Goal: Entertainment & Leisure: Browse casually

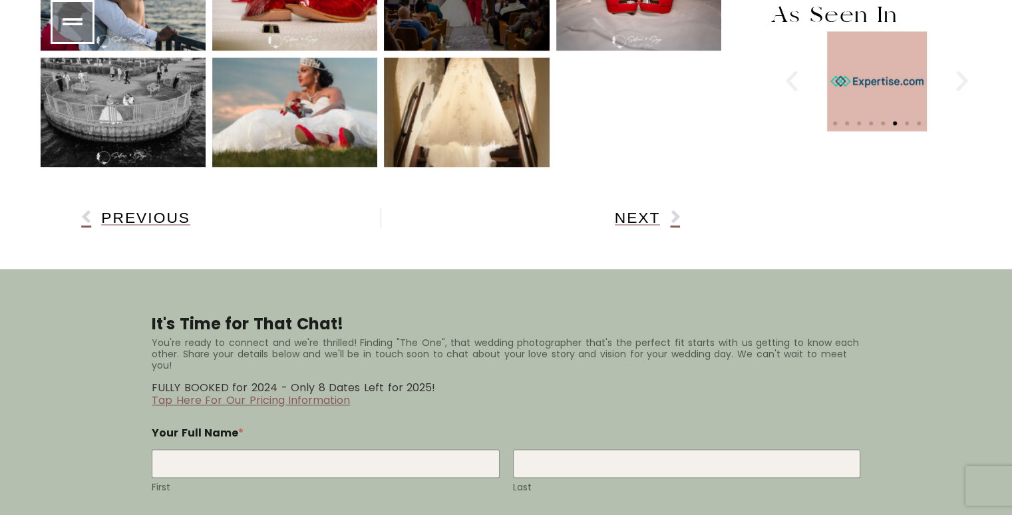
scroll to position [2194, 0]
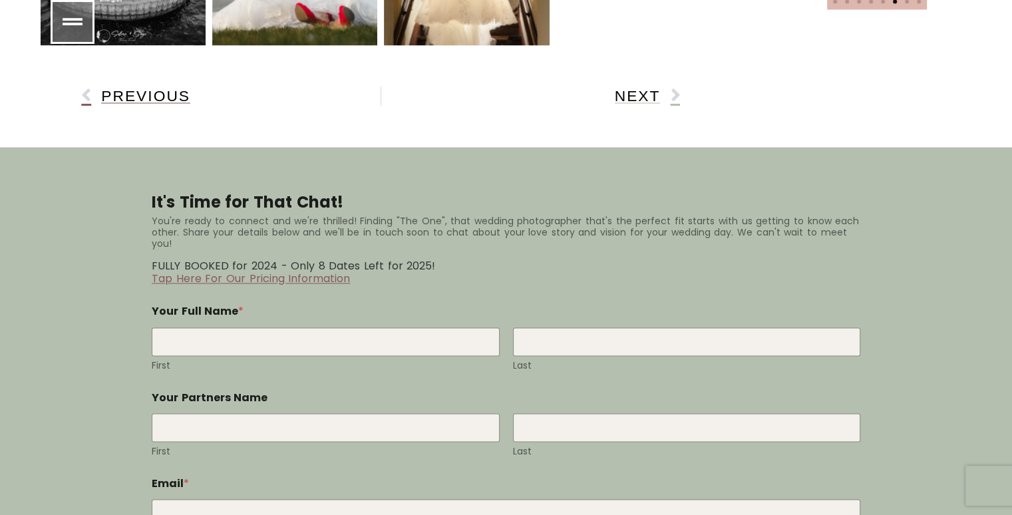
click at [637, 89] on span "Next" at bounding box center [638, 96] width 46 height 14
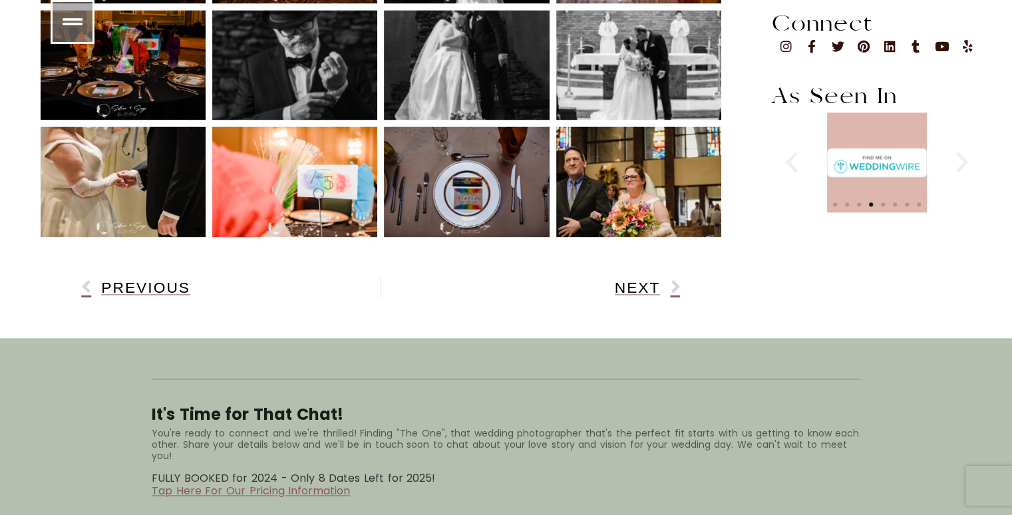
scroll to position [1996, 0]
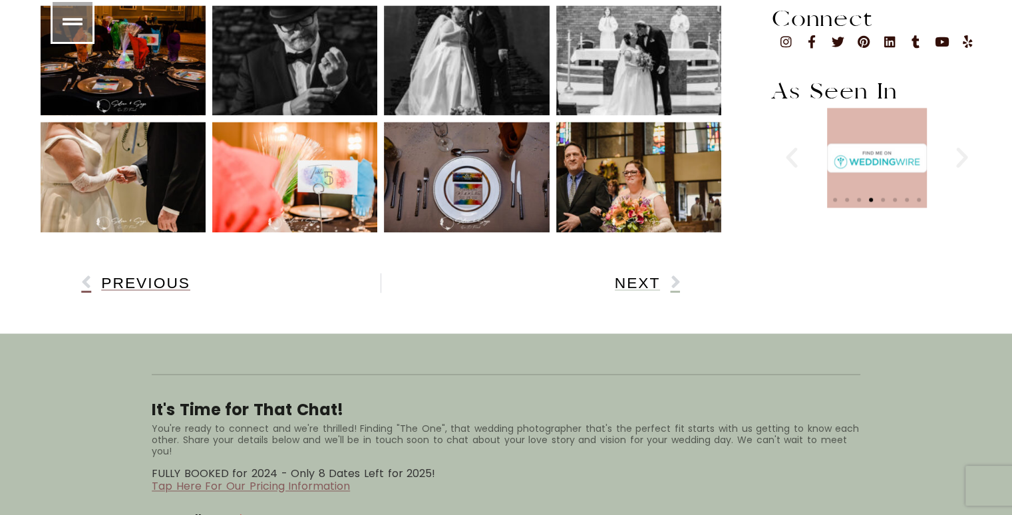
click at [633, 276] on span "Next" at bounding box center [638, 283] width 46 height 14
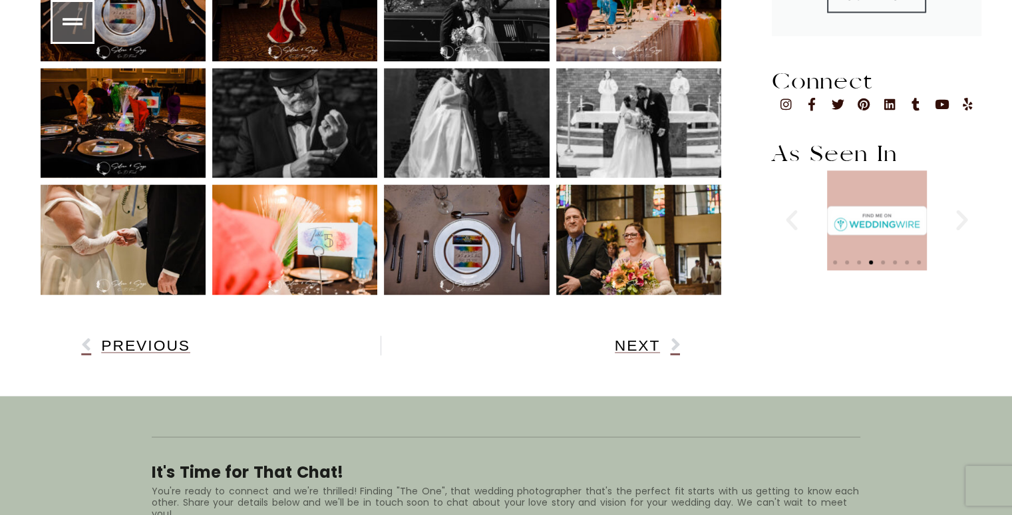
scroll to position [1854, 0]
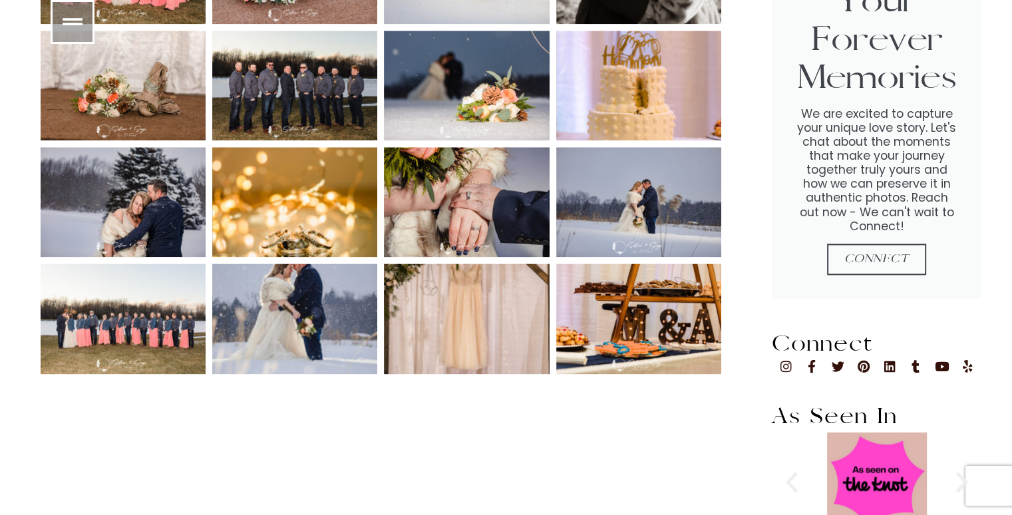
scroll to position [1796, 0]
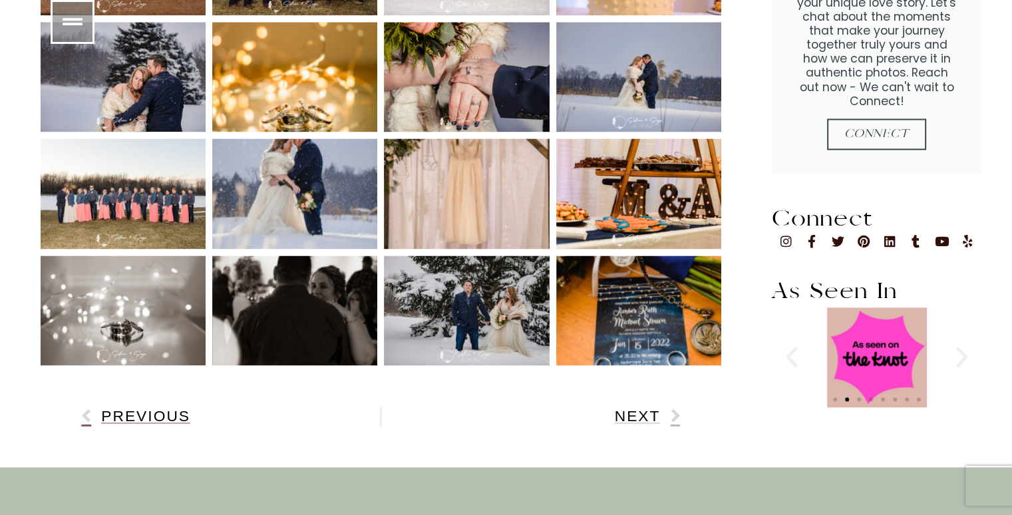
click at [645, 409] on span "Next" at bounding box center [638, 416] width 46 height 14
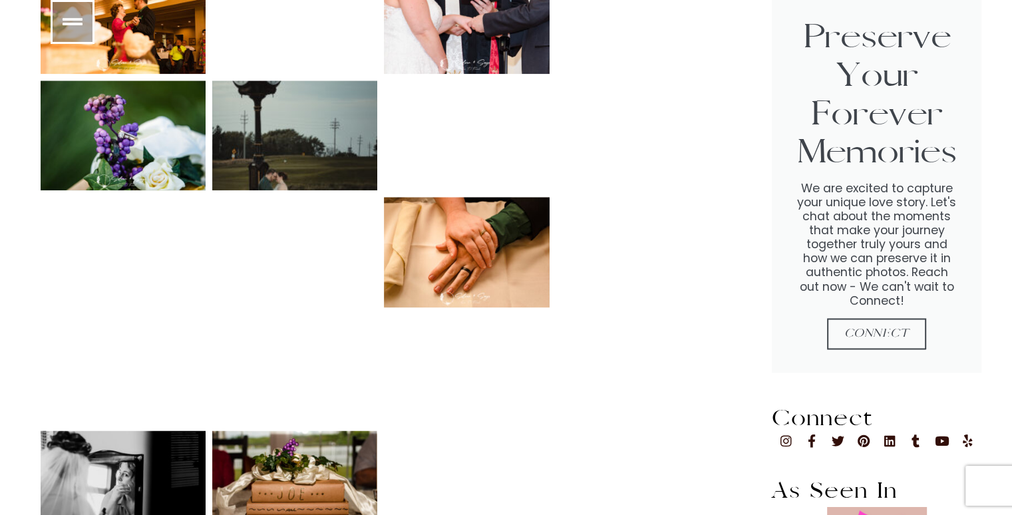
scroll to position [1730, 0]
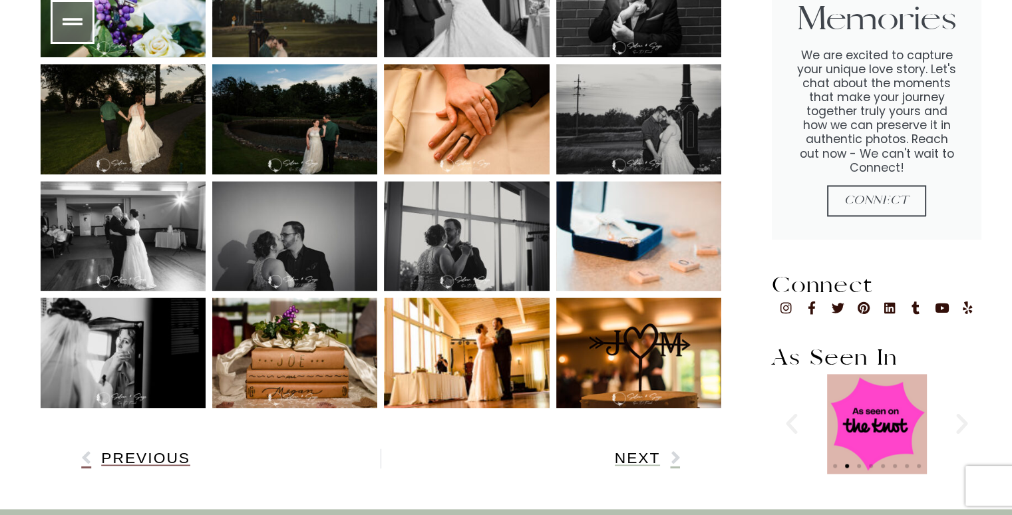
click at [639, 451] on span "Next" at bounding box center [638, 458] width 46 height 14
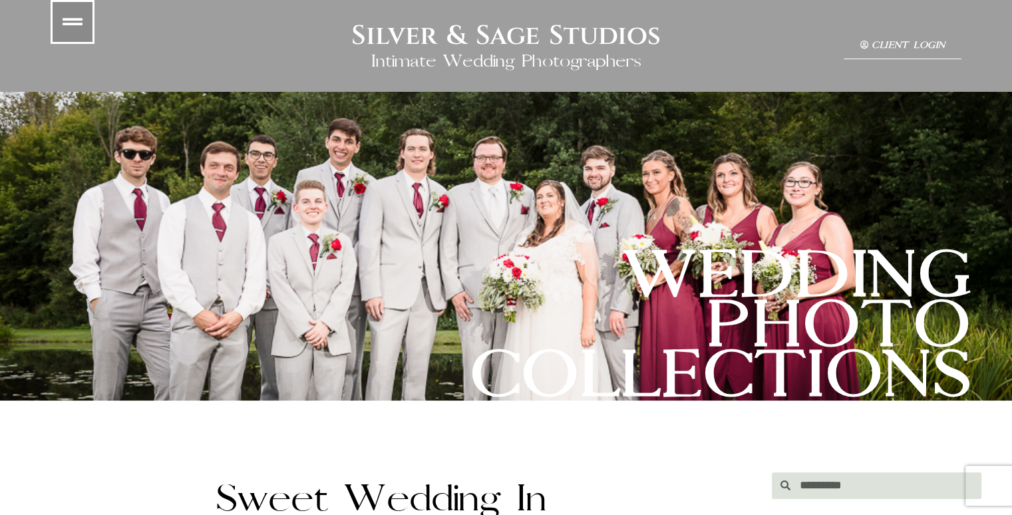
scroll to position [200, 0]
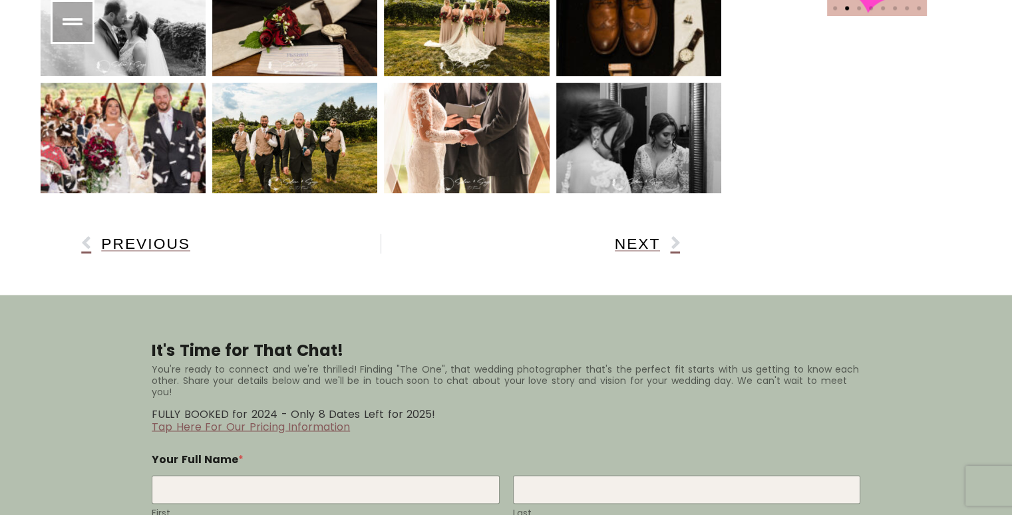
scroll to position [2190, 0]
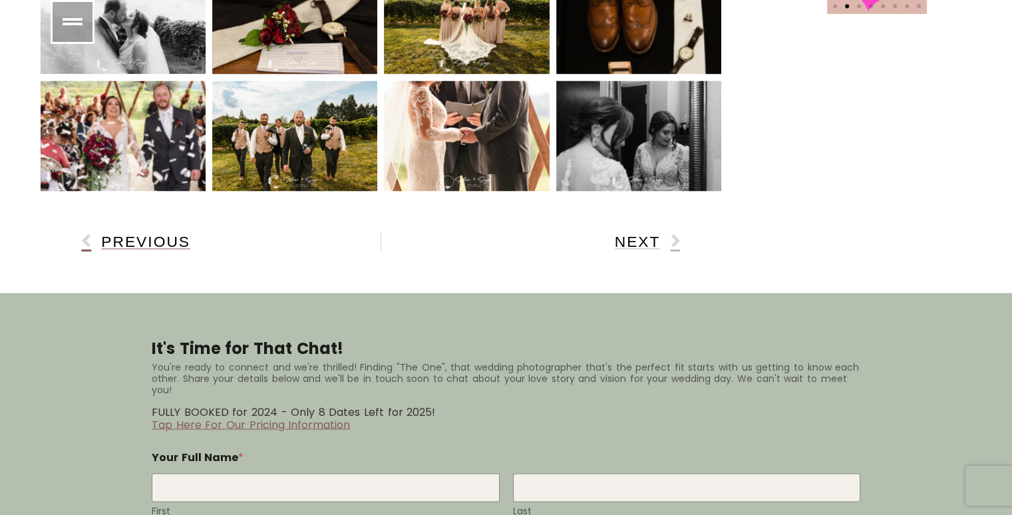
click at [643, 235] on span "Next" at bounding box center [638, 242] width 46 height 14
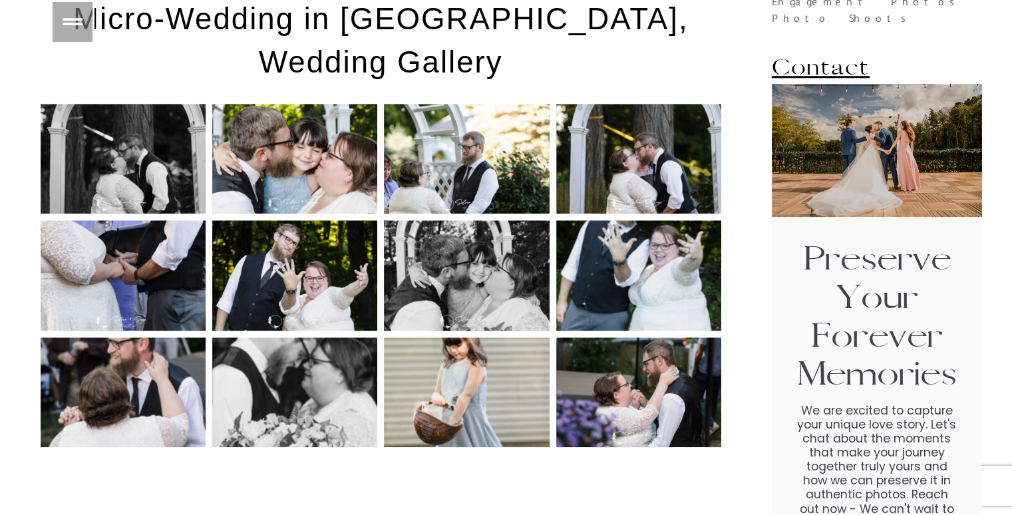
scroll to position [1378, 0]
